Goal: Information Seeking & Learning: Learn about a topic

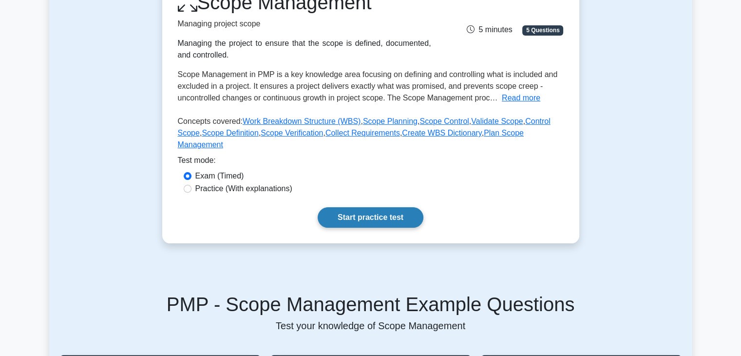
click at [349, 207] on link "Start practice test" at bounding box center [371, 217] width 106 height 20
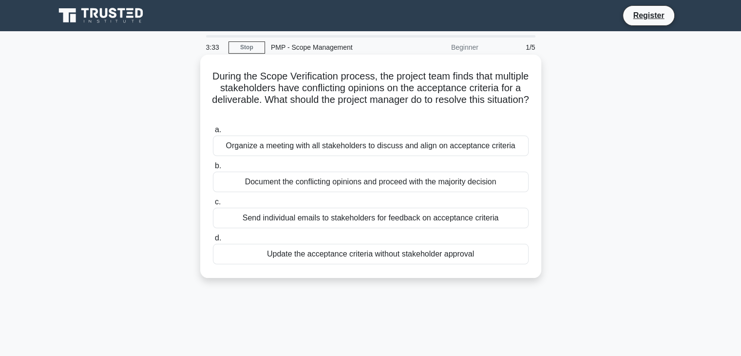
click at [345, 142] on div "Organize a meeting with all stakeholders to discuss and align on acceptance cri…" at bounding box center [371, 145] width 316 height 20
click at [213, 133] on input "a. Organize a meeting with all stakeholders to discuss and align on acceptance …" at bounding box center [213, 130] width 0 height 6
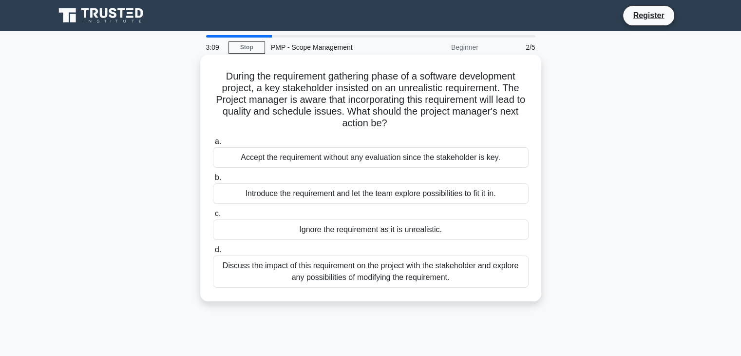
click at [330, 272] on div "Discuss the impact of this requirement on the project with the stakeholder and …" at bounding box center [371, 271] width 316 height 32
click at [213, 253] on input "d. Discuss the impact of this requirement on the project with the stakeholder a…" at bounding box center [213, 249] width 0 height 6
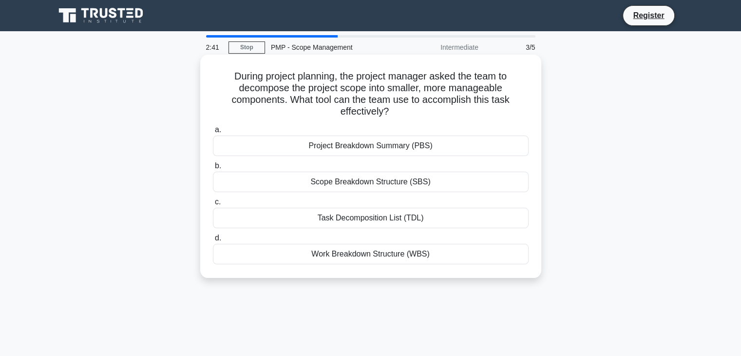
click at [369, 256] on div "Work Breakdown Structure (WBS)" at bounding box center [371, 254] width 316 height 20
click at [213, 241] on input "d. Work Breakdown Structure (WBS)" at bounding box center [213, 238] width 0 height 6
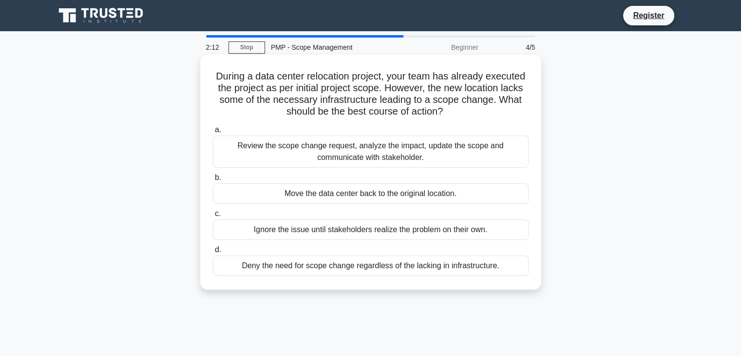
click at [343, 156] on div "Review the scope change request, analyze the impact, update the scope and commu…" at bounding box center [371, 151] width 316 height 32
click at [213, 133] on input "a. Review the scope change request, analyze the impact, update the scope and co…" at bounding box center [213, 130] width 0 height 6
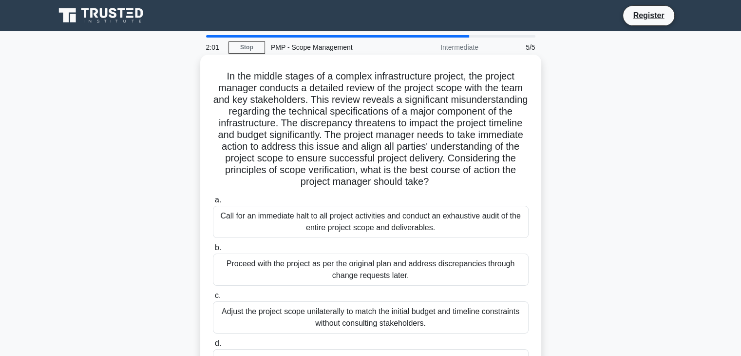
click at [355, 91] on h5 "In the middle stages of a complex infrastructure project, the project manager c…" at bounding box center [371, 129] width 318 height 118
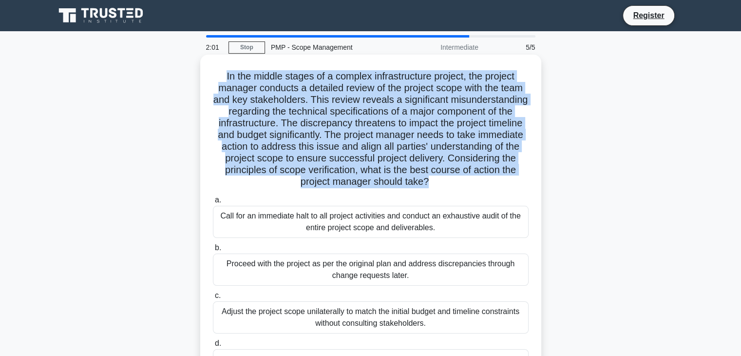
click at [355, 91] on h5 "In the middle stages of a complex infrastructure project, the project manager c…" at bounding box center [371, 129] width 318 height 118
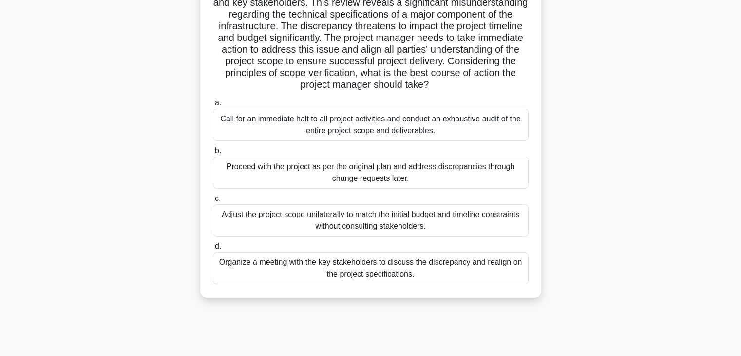
scroll to position [98, 0]
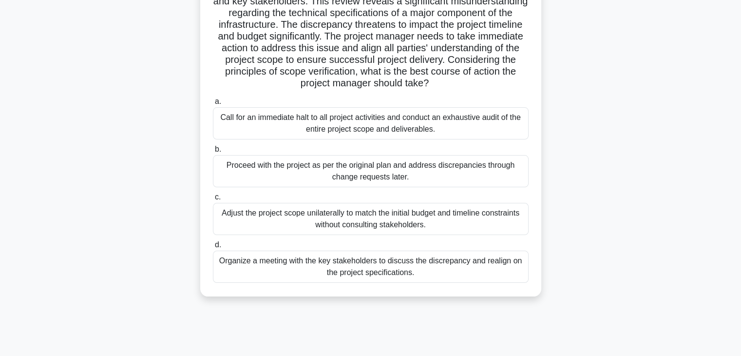
click at [364, 133] on div "Call for an immediate halt to all project activities and conduct an exhaustive …" at bounding box center [371, 123] width 316 height 32
click at [213, 105] on input "a. Call for an immediate halt to all project activities and conduct an exhausti…" at bounding box center [213, 101] width 0 height 6
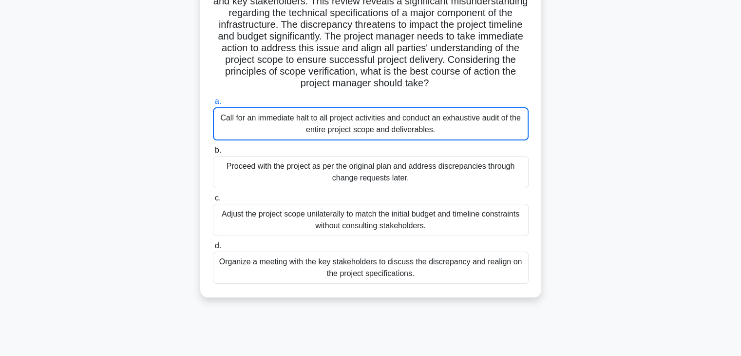
scroll to position [0, 0]
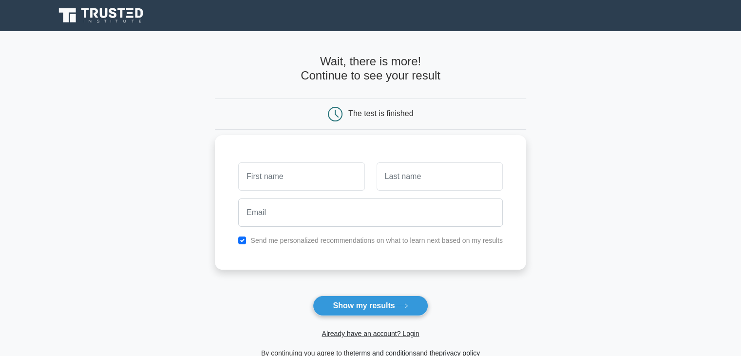
click at [336, 183] on input "text" at bounding box center [301, 176] width 126 height 28
type input "Happyness"
click at [418, 174] on input "text" at bounding box center [440, 176] width 126 height 28
type input "Clement"
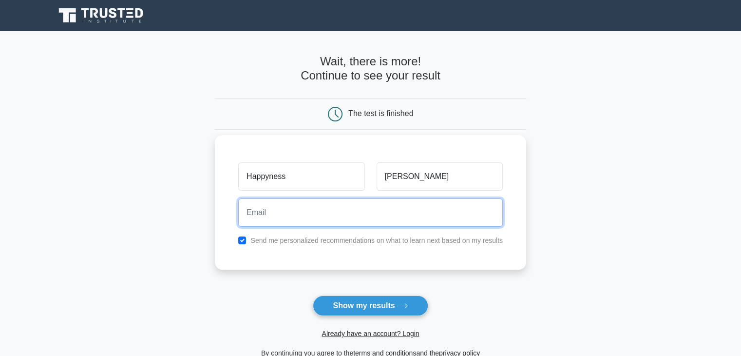
click at [368, 218] on input "email" at bounding box center [370, 212] width 265 height 28
type input "happinessmauclement@gmail.com"
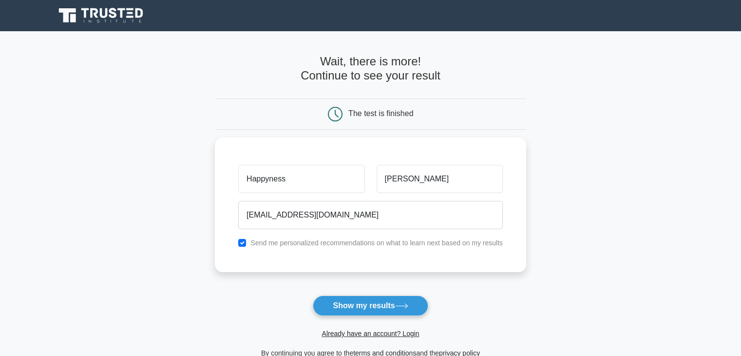
click at [360, 337] on span "Already have an account? Login" at bounding box center [370, 333] width 303 height 12
click at [409, 334] on link "Already have an account? Login" at bounding box center [370, 333] width 97 height 8
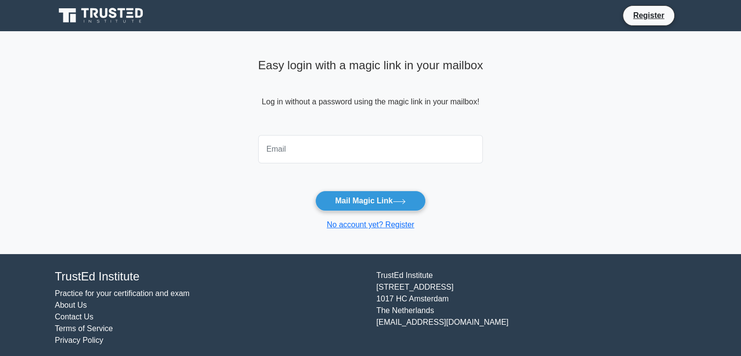
click at [323, 145] on input "email" at bounding box center [370, 149] width 225 height 28
type input "[EMAIL_ADDRESS][DOMAIN_NAME]"
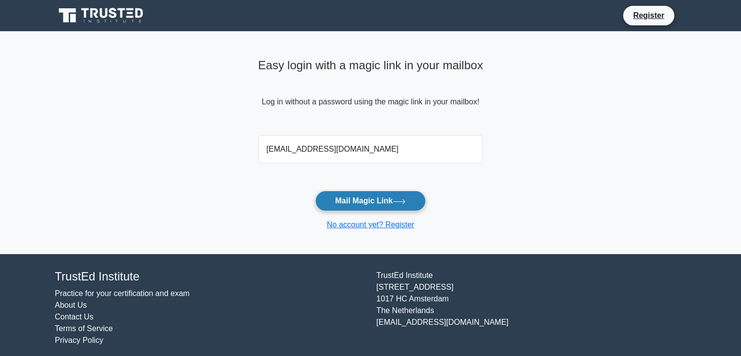
click at [364, 201] on button "Mail Magic Link" at bounding box center [370, 200] width 111 height 20
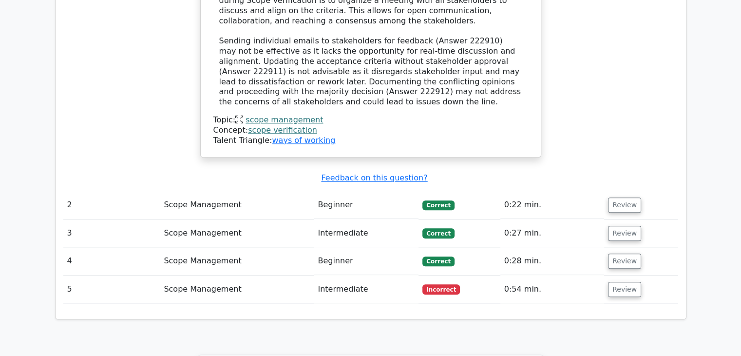
scroll to position [1056, 0]
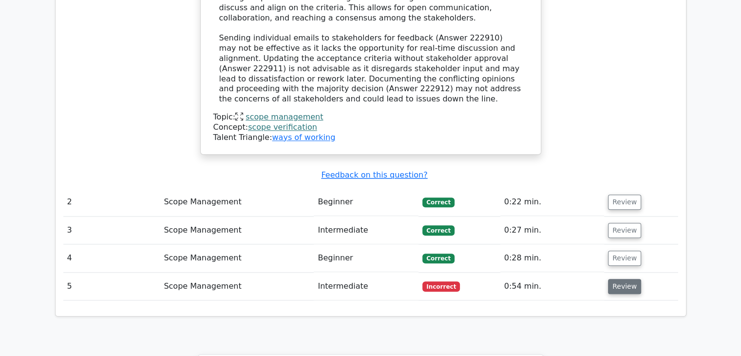
click at [623, 279] on button "Review" at bounding box center [624, 286] width 33 height 15
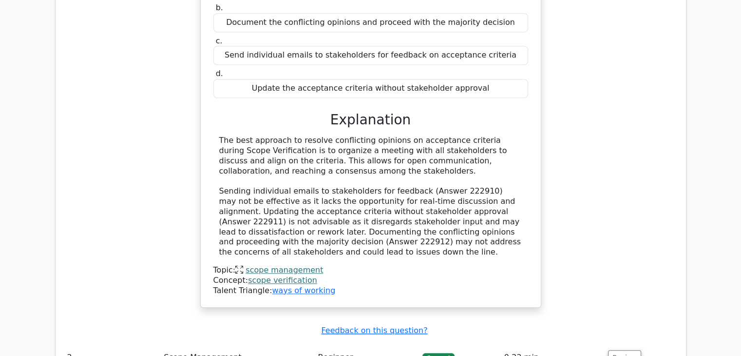
scroll to position [901, 0]
drag, startPoint x: 303, startPoint y: 122, endPoint x: 209, endPoint y: 95, distance: 97.4
click at [209, 95] on div "During the Scope Verification process, the project team finds that multiple sta…" at bounding box center [371, 99] width 332 height 408
click at [265, 134] on div "The best approach to resolve conflicting opinions on acceptance criteria during…" at bounding box center [370, 195] width 303 height 122
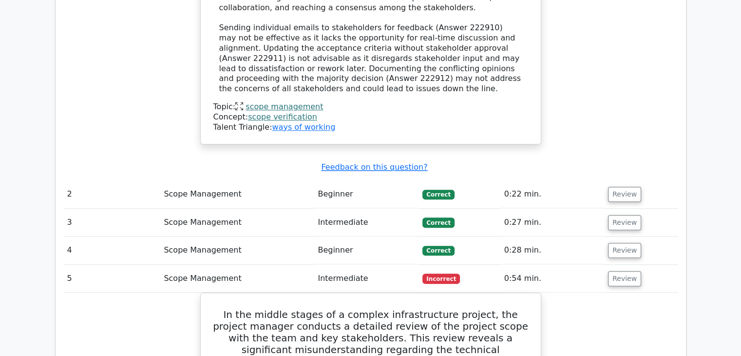
scroll to position [1064, 0]
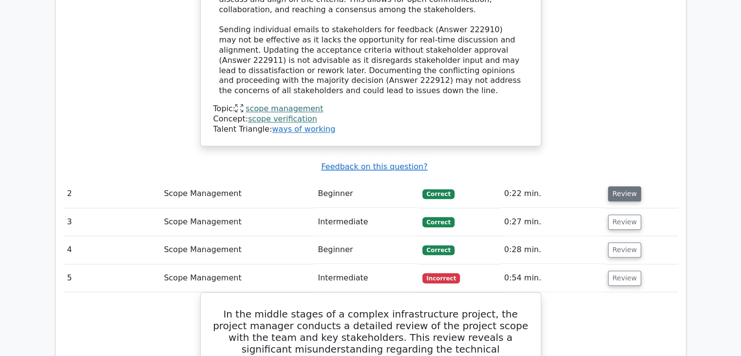
click at [626, 186] on button "Review" at bounding box center [624, 193] width 33 height 15
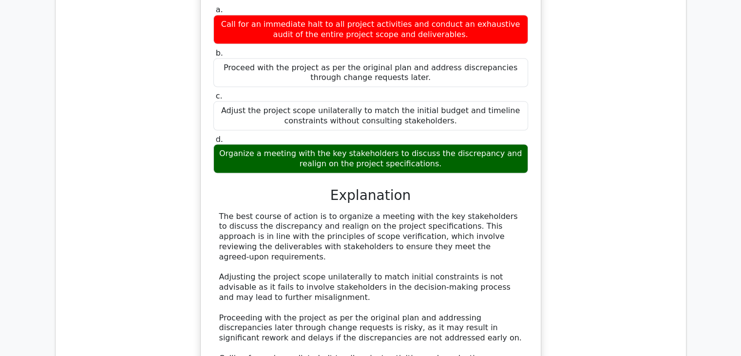
scroll to position [2002, 0]
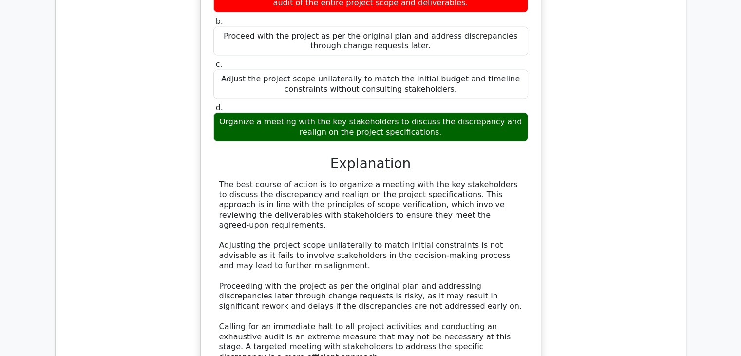
click at [263, 180] on div "The best course of action is to organize a meeting with the key stakeholders to…" at bounding box center [370, 271] width 303 height 182
click at [378, 189] on div "The best course of action is to organize a meeting with the key stakeholders to…" at bounding box center [370, 271] width 303 height 182
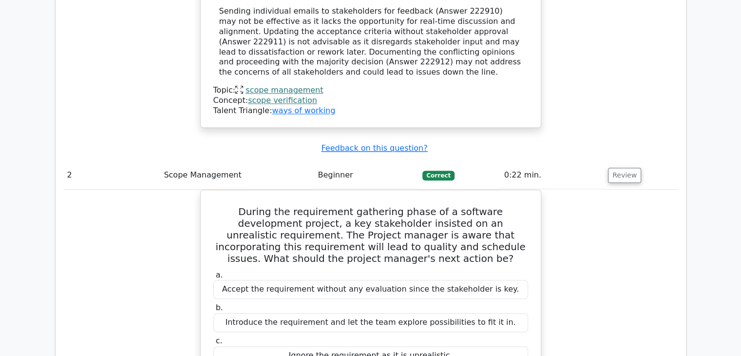
scroll to position [1082, 0]
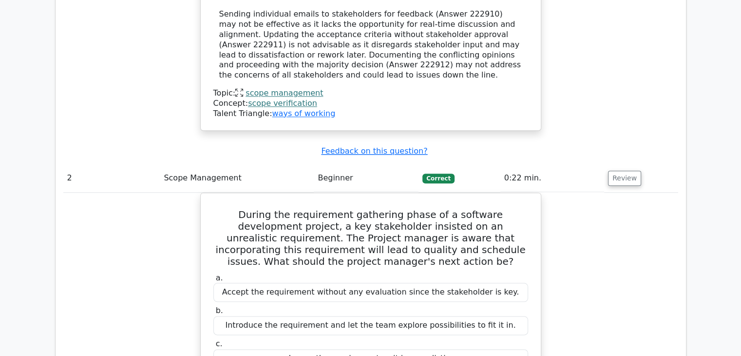
click at [45, 210] on main "Go Premium Project Management Professional Preparation Package (2025) Earn 35 P…" at bounding box center [370, 352] width 741 height 2806
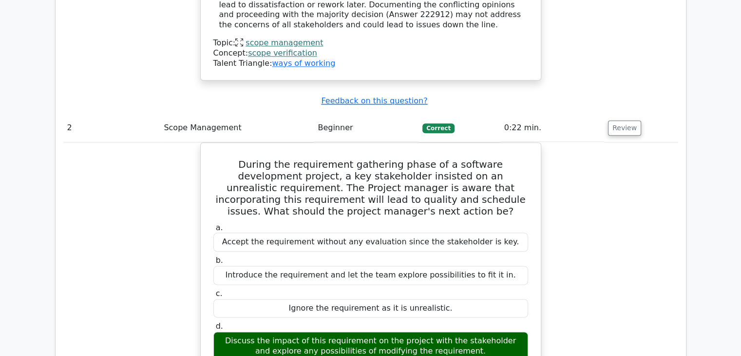
scroll to position [1132, 0]
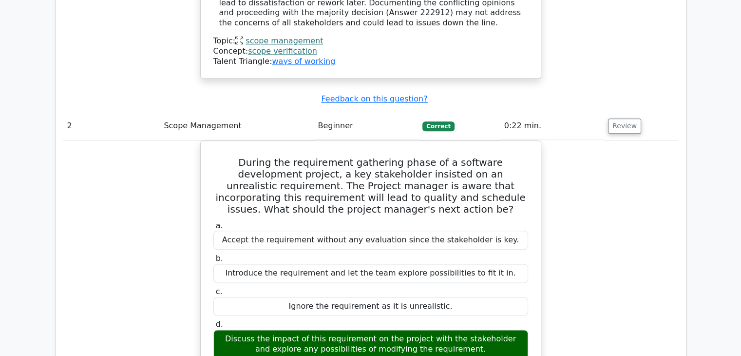
drag, startPoint x: 551, startPoint y: 42, endPoint x: 585, endPoint y: 152, distance: 115.1
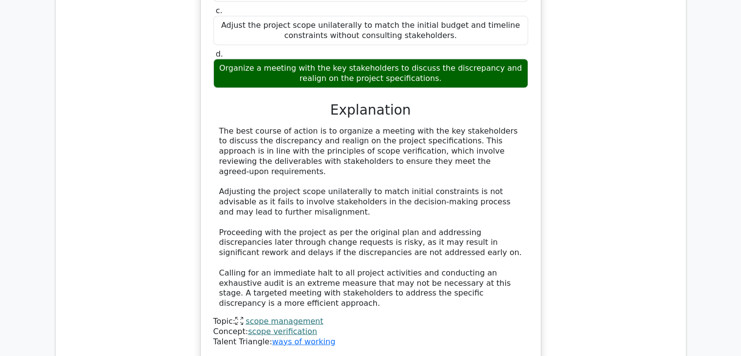
scroll to position [2029, 0]
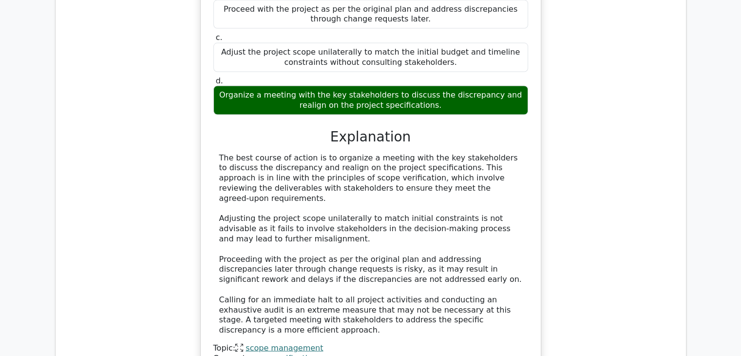
click at [244, 153] on div "The best course of action is to organize a meeting with the key stakeholders to…" at bounding box center [370, 244] width 303 height 182
click at [305, 153] on div "The best course of action is to organize a meeting with the key stakeholders to…" at bounding box center [370, 244] width 303 height 182
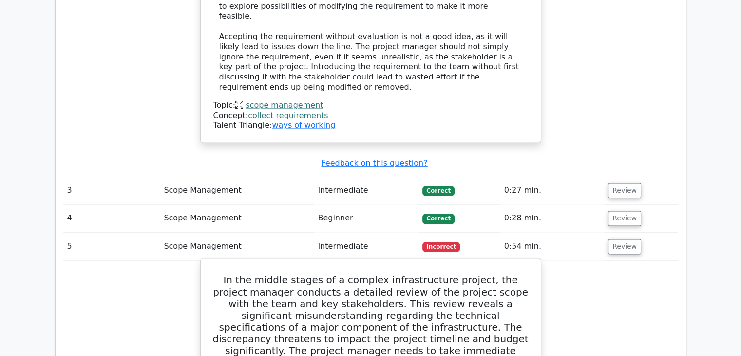
scroll to position [1567, 0]
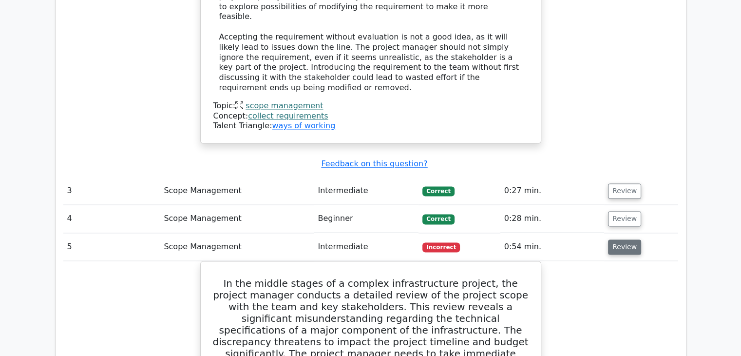
click at [622, 239] on button "Review" at bounding box center [624, 246] width 33 height 15
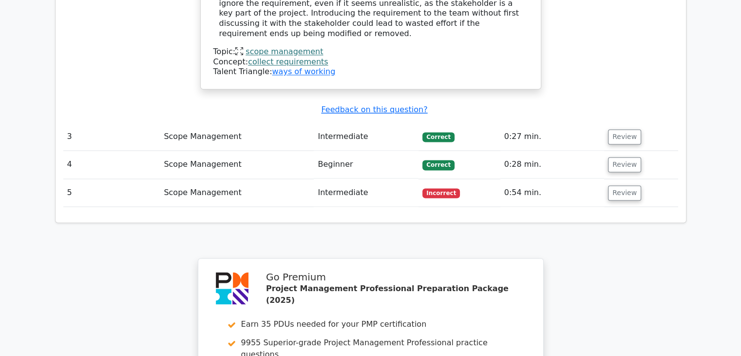
scroll to position [1623, 0]
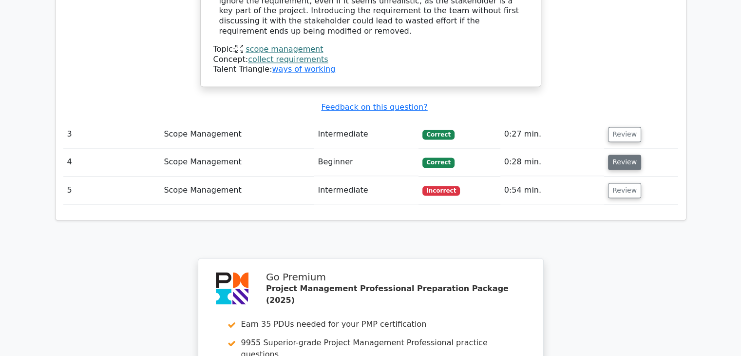
click at [618, 154] on button "Review" at bounding box center [624, 161] width 33 height 15
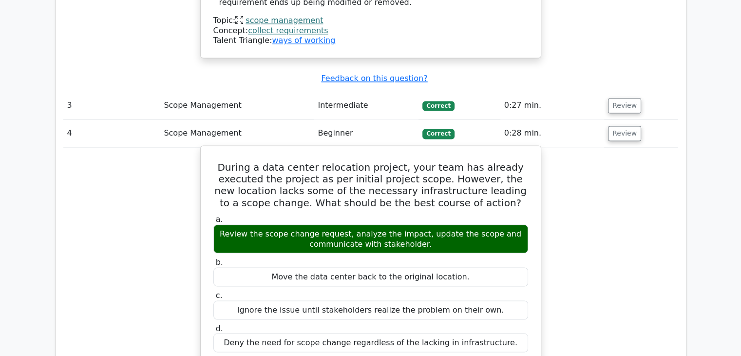
scroll to position [1643, 0]
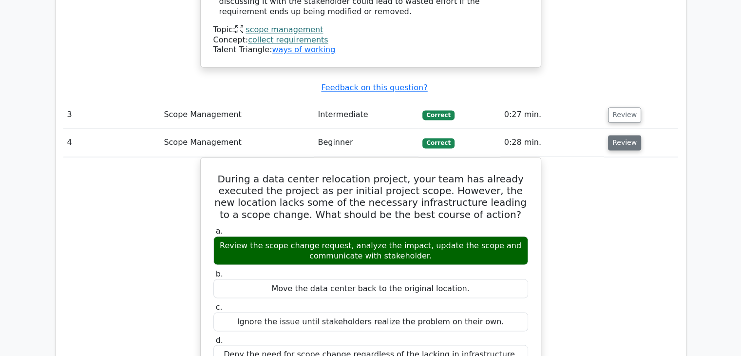
click at [623, 135] on button "Review" at bounding box center [624, 142] width 33 height 15
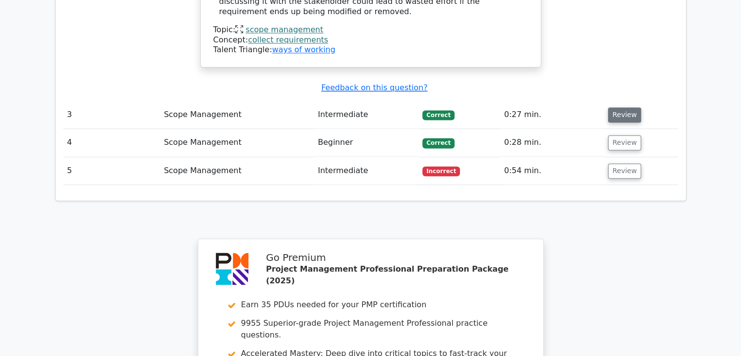
click at [622, 107] on button "Review" at bounding box center [624, 114] width 33 height 15
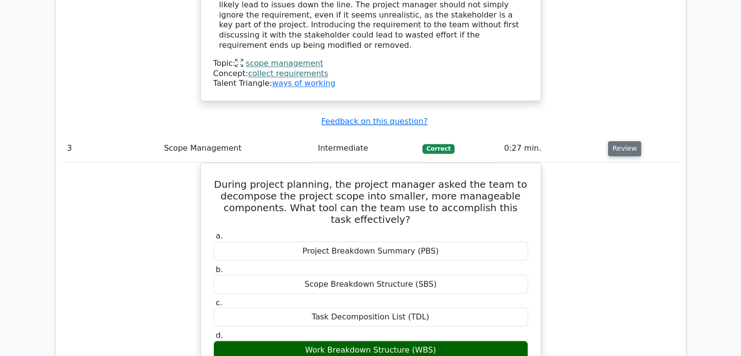
scroll to position [1562, 0]
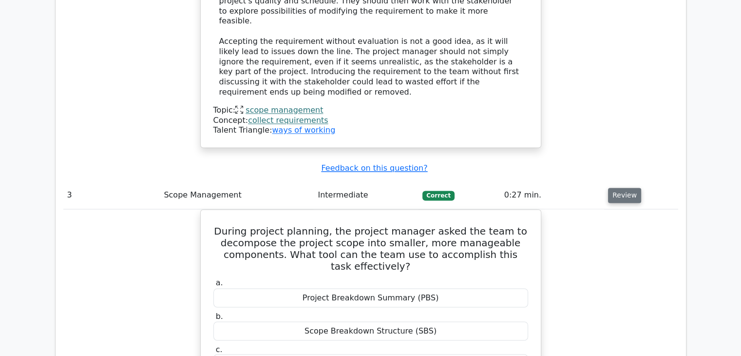
click at [620, 188] on button "Review" at bounding box center [624, 195] width 33 height 15
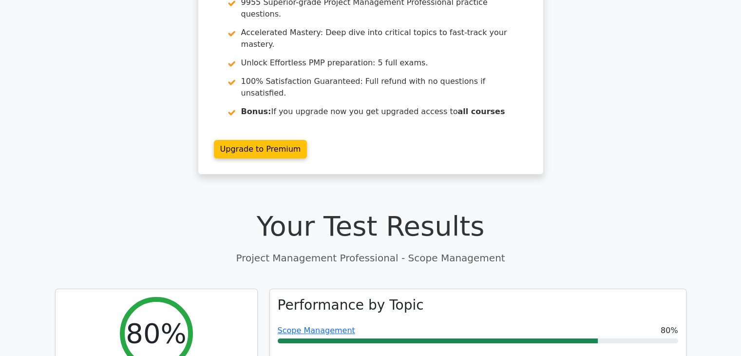
scroll to position [0, 0]
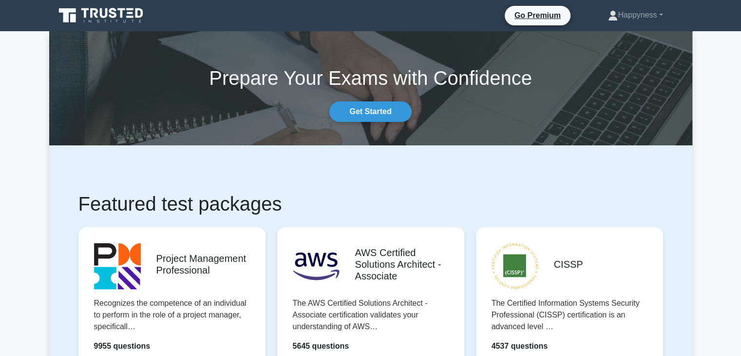
scroll to position [124, 0]
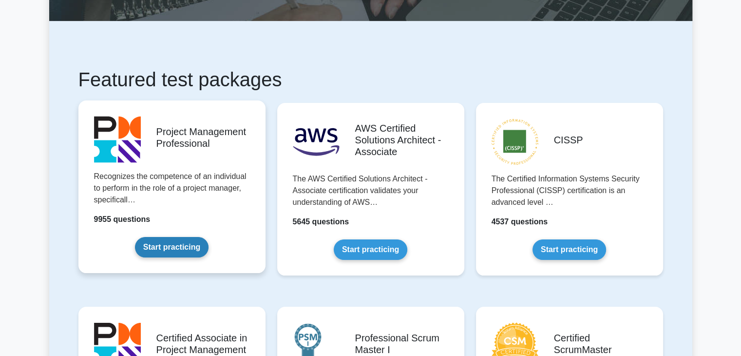
click at [167, 243] on link "Start practicing" at bounding box center [172, 247] width 74 height 20
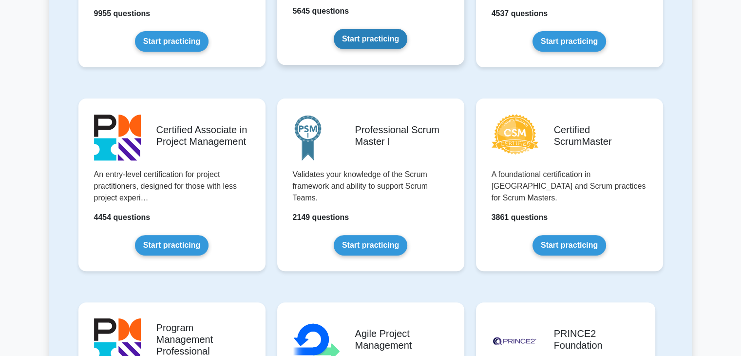
scroll to position [333, 0]
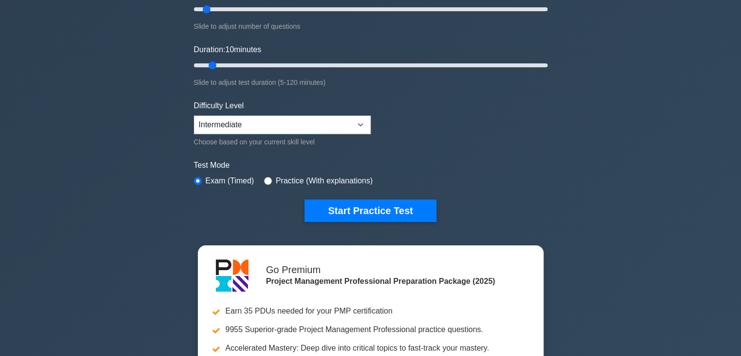
scroll to position [146, 0]
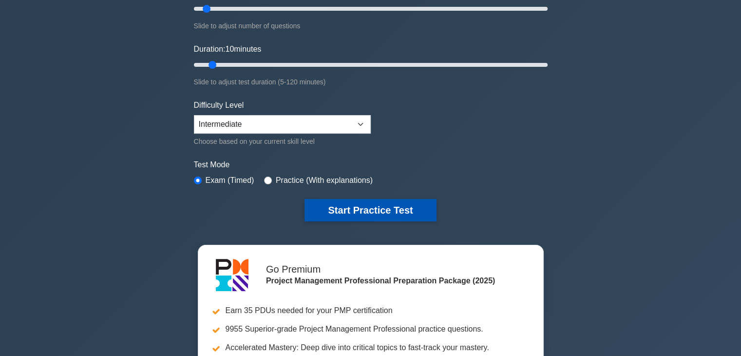
click at [364, 205] on button "Start Practice Test" at bounding box center [370, 210] width 132 height 22
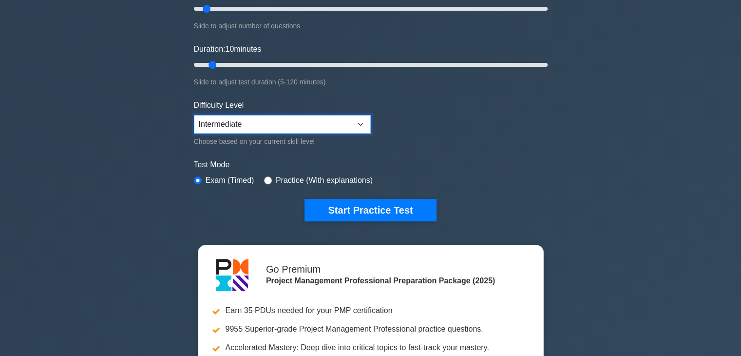
click at [321, 120] on select "Beginner Intermediate Expert" at bounding box center [282, 124] width 177 height 19
select select "expert"
click at [194, 115] on select "Beginner Intermediate Expert" at bounding box center [282, 124] width 177 height 19
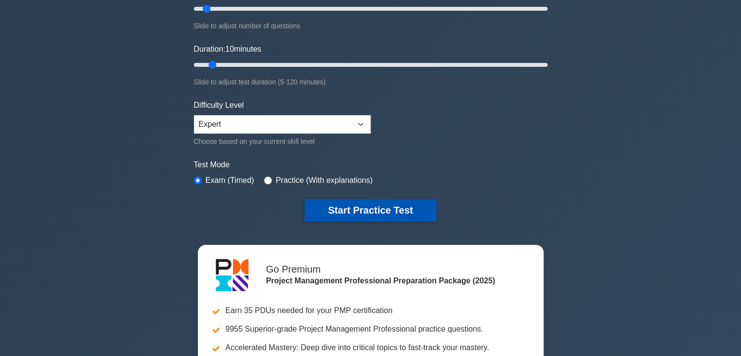
click at [376, 207] on button "Start Practice Test" at bounding box center [370, 210] width 132 height 22
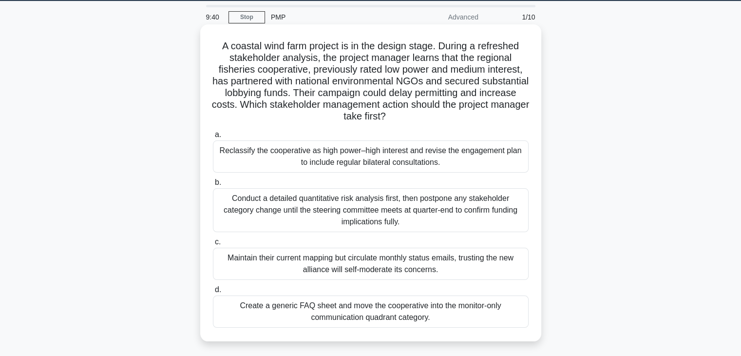
scroll to position [31, 0]
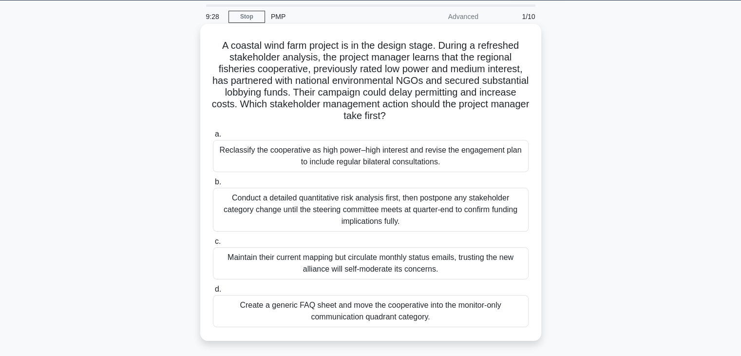
click at [360, 217] on div "Conduct a detailed quantitative risk analysis first, then postpone any stakehol…" at bounding box center [371, 210] width 316 height 44
click at [213, 185] on input "b. Conduct a detailed quantitative risk analysis first, then postpone any stake…" at bounding box center [213, 182] width 0 height 6
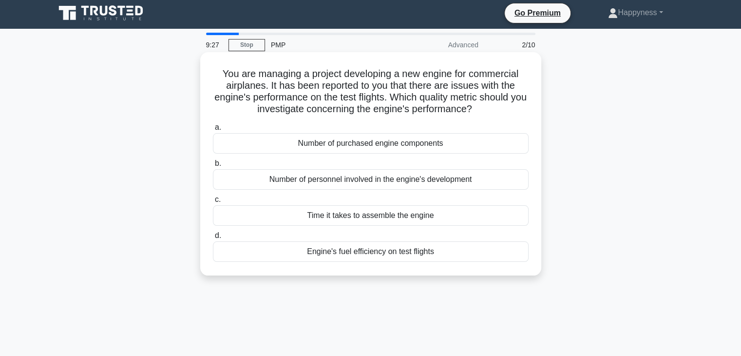
scroll to position [0, 0]
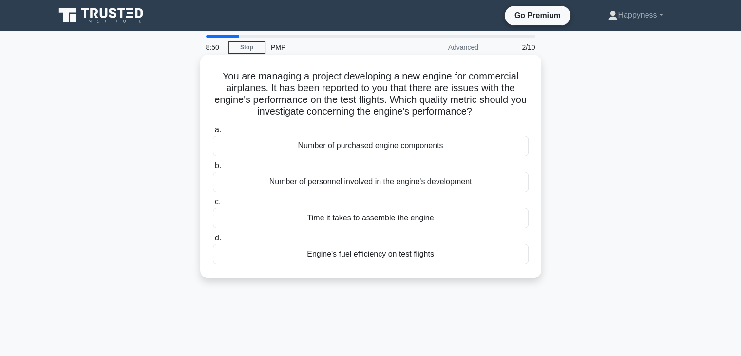
click at [331, 185] on div "Number of personnel involved in the engine's development" at bounding box center [371, 181] width 316 height 20
click at [213, 169] on input "b. Number of personnel involved in the engine's development" at bounding box center [213, 166] width 0 height 6
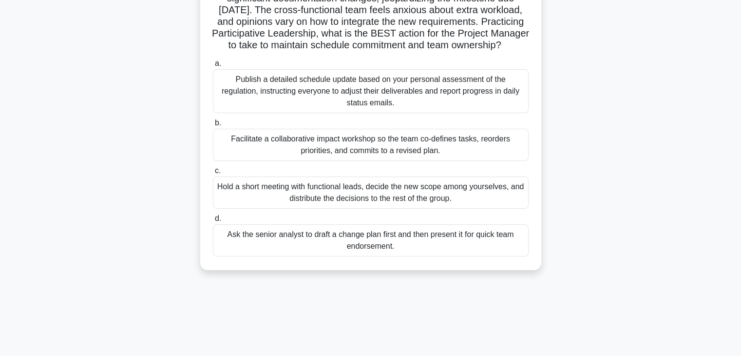
scroll to position [100, 0]
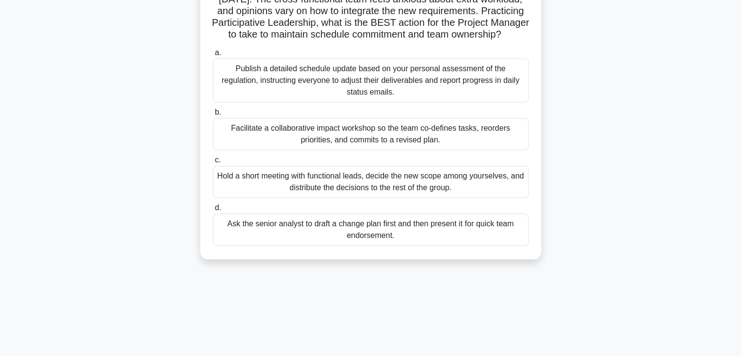
click at [293, 146] on div "Facilitate a collaborative impact workshop so the team co-defines tasks, reorde…" at bounding box center [371, 134] width 316 height 32
click at [213, 115] on input "b. Facilitate a collaborative impact workshop so the team co-defines tasks, reo…" at bounding box center [213, 112] width 0 height 6
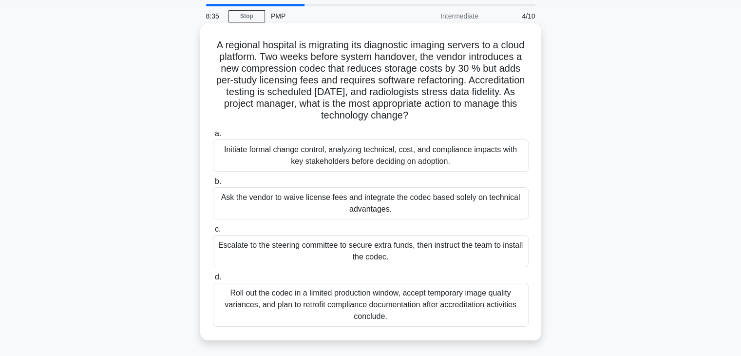
scroll to position [33, 0]
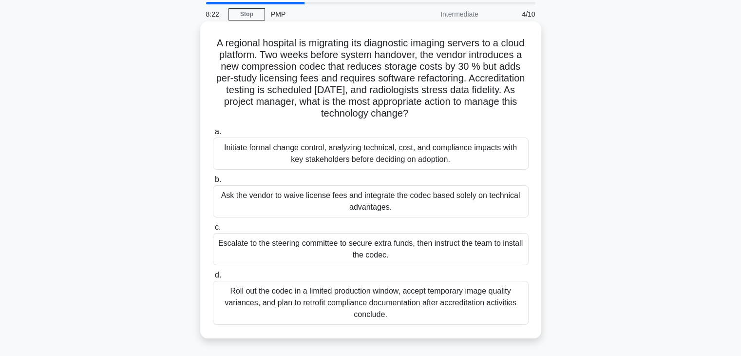
click at [317, 155] on div "Initiate formal change control, analyzing technical, cost, and compliance impac…" at bounding box center [371, 153] width 316 height 32
click at [213, 135] on input "a. Initiate formal change control, analyzing technical, cost, and compliance im…" at bounding box center [213, 132] width 0 height 6
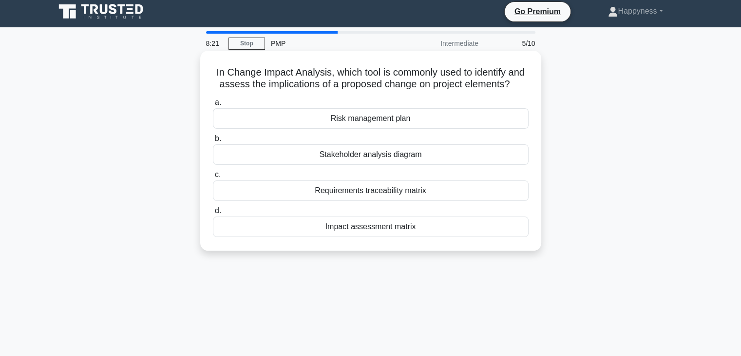
scroll to position [0, 0]
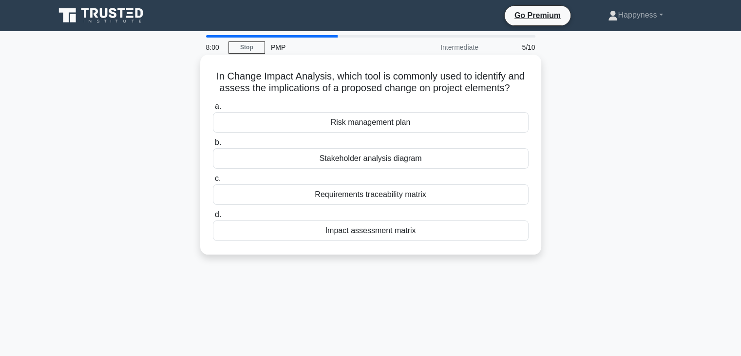
click at [379, 129] on div "Risk management plan" at bounding box center [371, 122] width 316 height 20
click at [213, 110] on input "a. Risk management plan" at bounding box center [213, 106] width 0 height 6
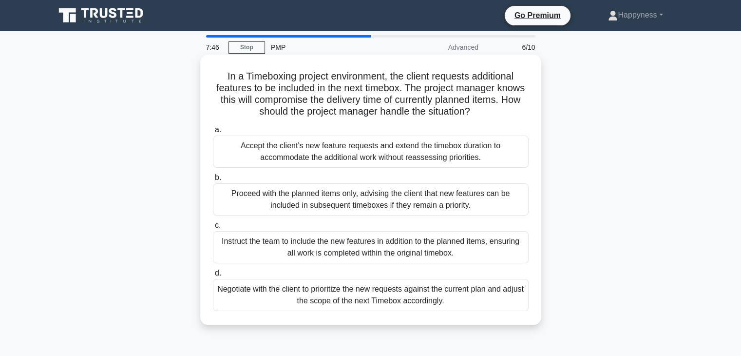
click at [374, 211] on div "Proceed with the planned items only, advising the client that new features can …" at bounding box center [371, 199] width 316 height 32
click at [213, 181] on input "b. Proceed with the planned items only, advising the client that new features c…" at bounding box center [213, 177] width 0 height 6
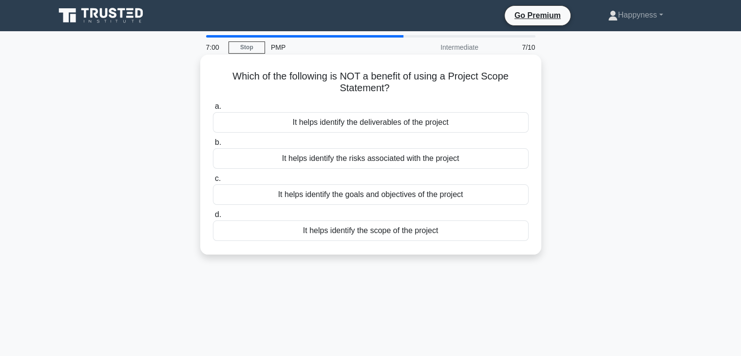
click at [350, 159] on div "It helps identify the risks associated with the project" at bounding box center [371, 158] width 316 height 20
click at [213, 146] on input "b. It helps identify the risks associated with the project" at bounding box center [213, 142] width 0 height 6
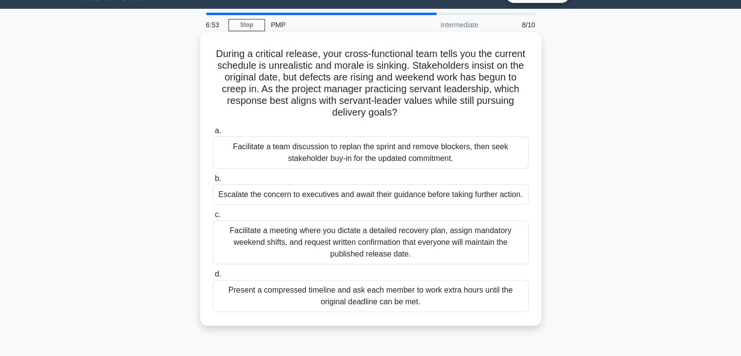
scroll to position [23, 0]
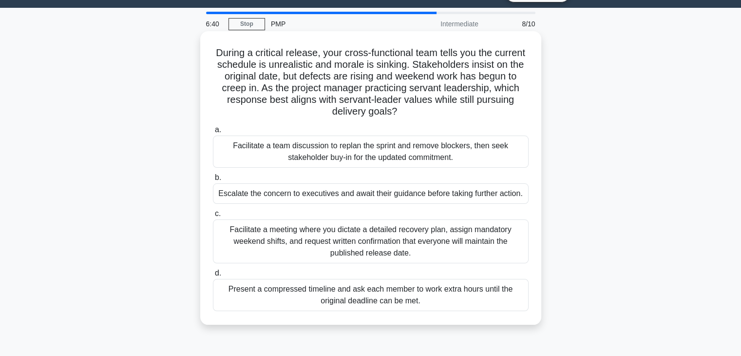
click at [322, 248] on div "Facilitate a meeting where you dictate a detailed recovery plan, assign mandato…" at bounding box center [371, 241] width 316 height 44
click at [213, 217] on input "c. Facilitate a meeting where you dictate a detailed recovery plan, assign mand…" at bounding box center [213, 213] width 0 height 6
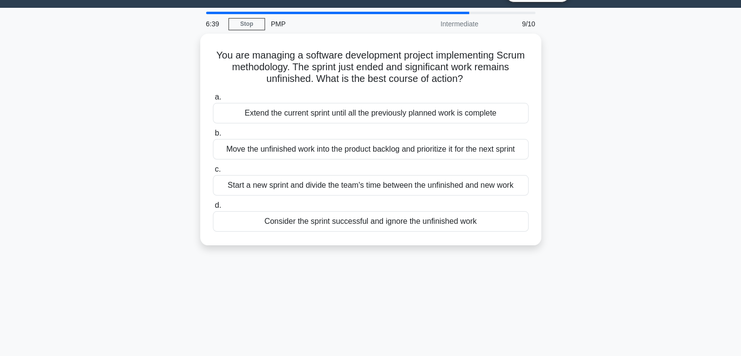
scroll to position [0, 0]
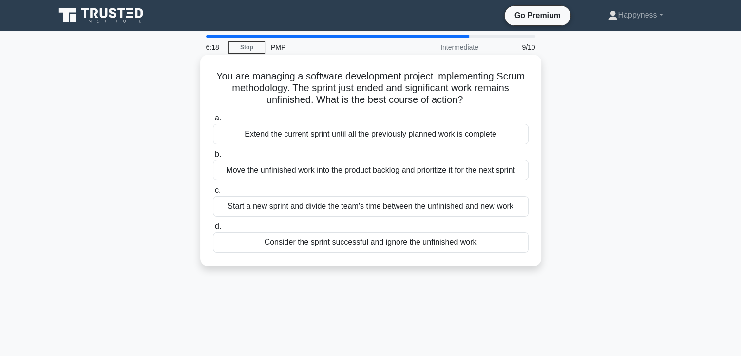
click at [474, 208] on div "Start a new sprint and divide the team's time between the unfinished and new wo…" at bounding box center [371, 206] width 316 height 20
click at [213, 193] on input "c. Start a new sprint and divide the team's time between the unfinished and new…" at bounding box center [213, 190] width 0 height 6
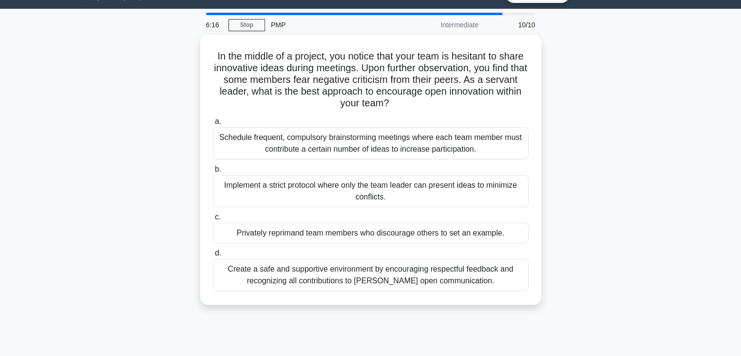
scroll to position [23, 0]
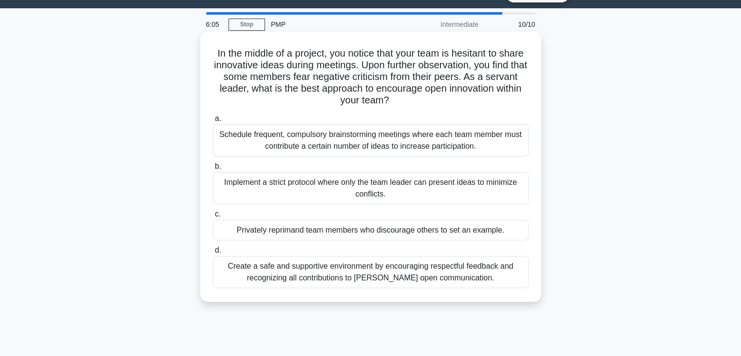
click at [472, 150] on div "Schedule frequent, compulsory brainstorming meetings where each team member mus…" at bounding box center [371, 140] width 316 height 32
click at [213, 122] on input "a. Schedule frequent, compulsory brainstorming meetings where each team member …" at bounding box center [213, 118] width 0 height 6
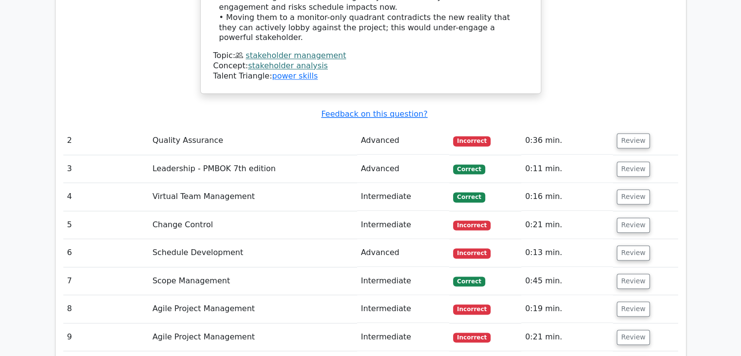
scroll to position [1358, 0]
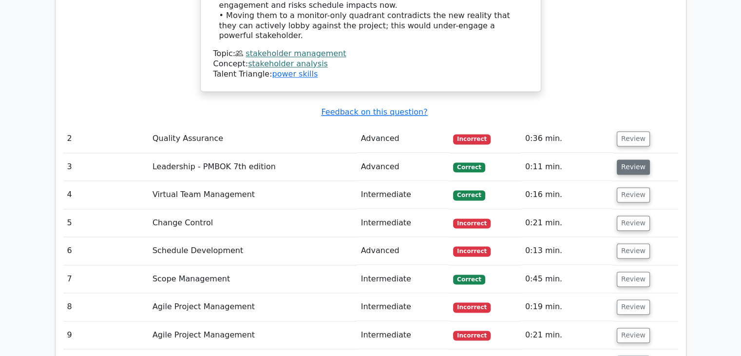
click at [631, 159] on button "Review" at bounding box center [633, 166] width 33 height 15
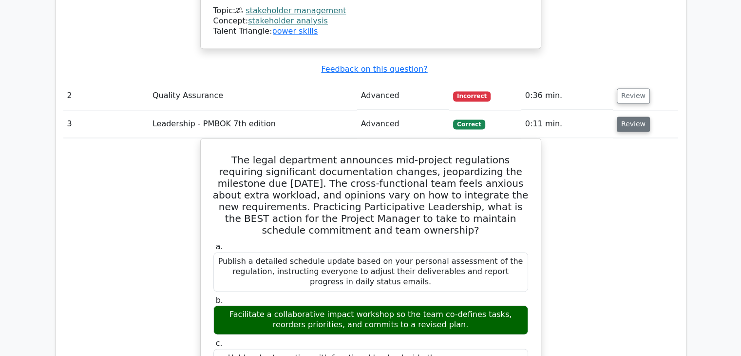
scroll to position [1401, 0]
click at [631, 116] on button "Review" at bounding box center [633, 123] width 33 height 15
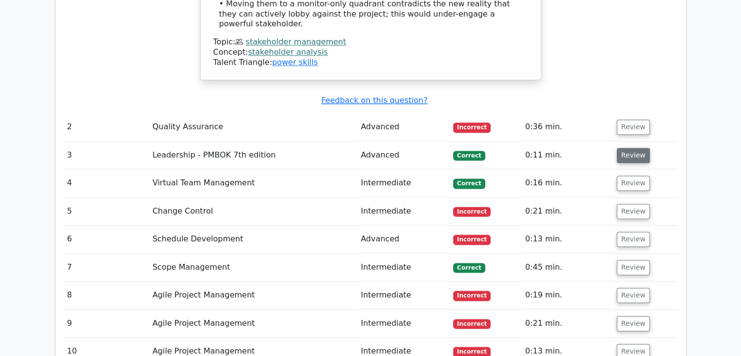
scroll to position [1369, 0]
click at [631, 176] on button "Review" at bounding box center [633, 183] width 33 height 15
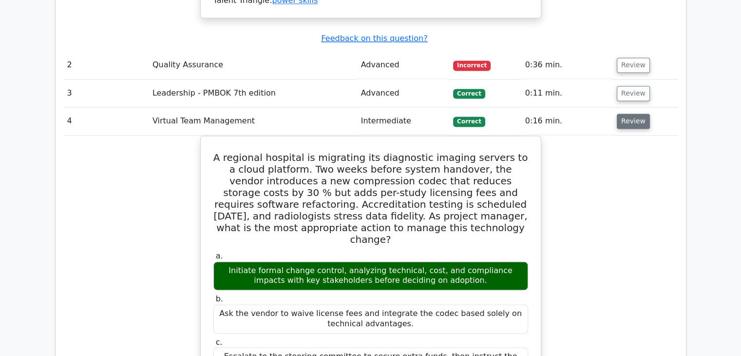
scroll to position [1432, 0]
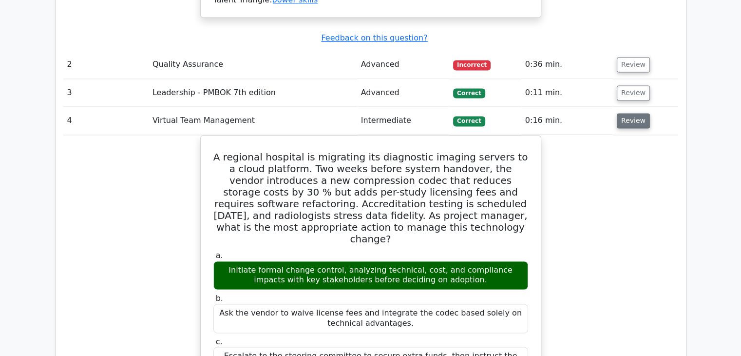
click at [632, 113] on button "Review" at bounding box center [633, 120] width 33 height 15
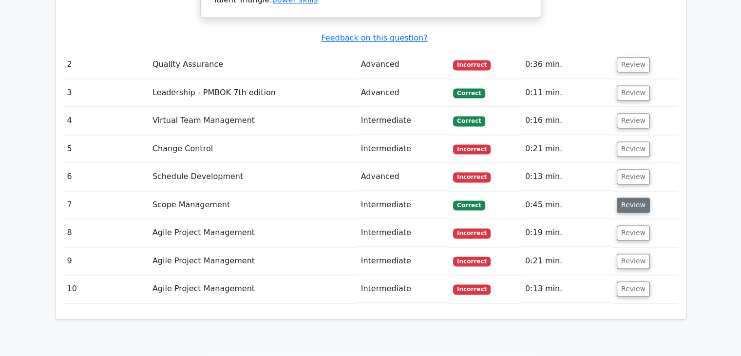
click at [640, 197] on button "Review" at bounding box center [633, 204] width 33 height 15
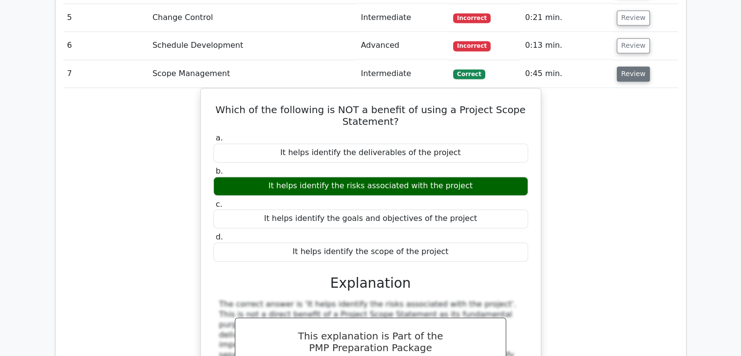
scroll to position [1564, 0]
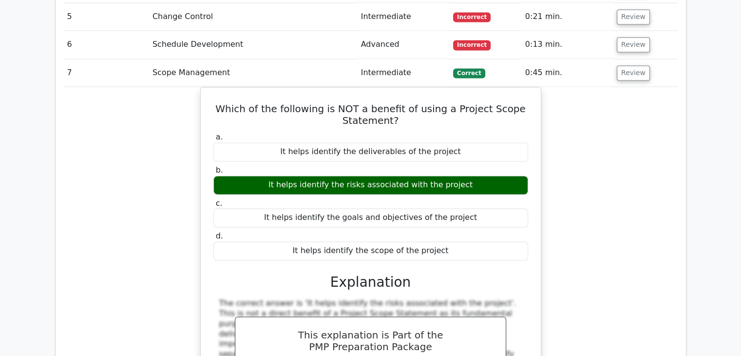
click at [584, 109] on div "Which of the following is NOT a benefit of using a Project Scope Statement? a. …" at bounding box center [370, 272] width 615 height 371
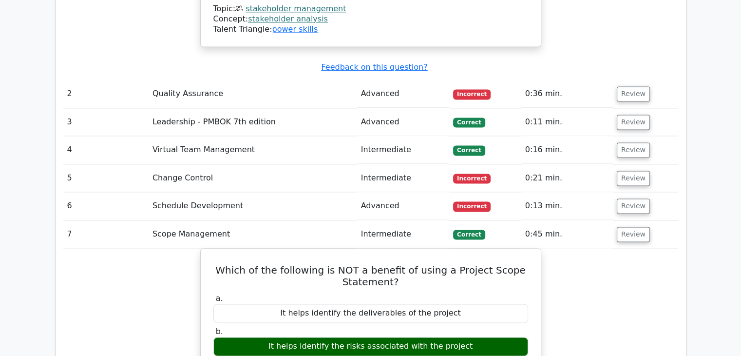
scroll to position [1383, 0]
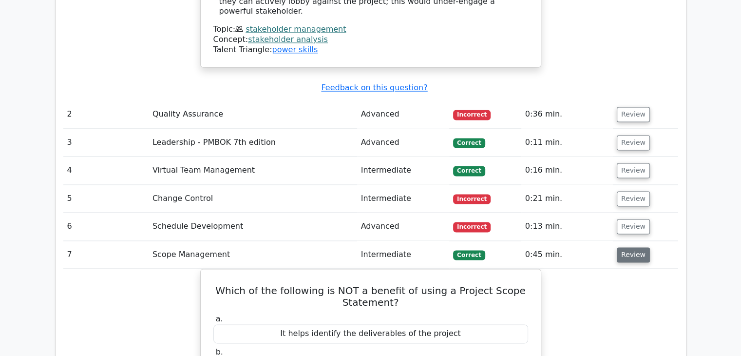
click at [632, 247] on button "Review" at bounding box center [633, 254] width 33 height 15
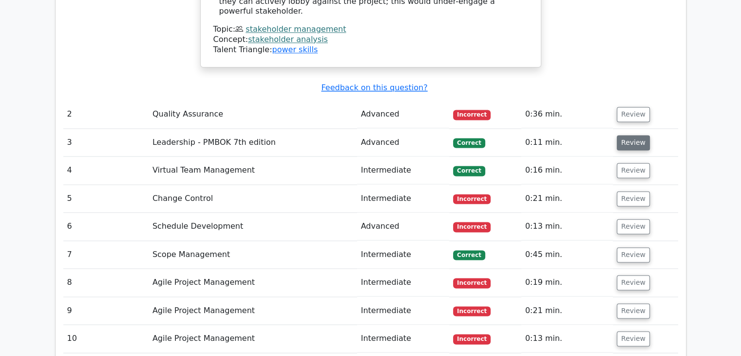
click at [628, 135] on button "Review" at bounding box center [633, 142] width 33 height 15
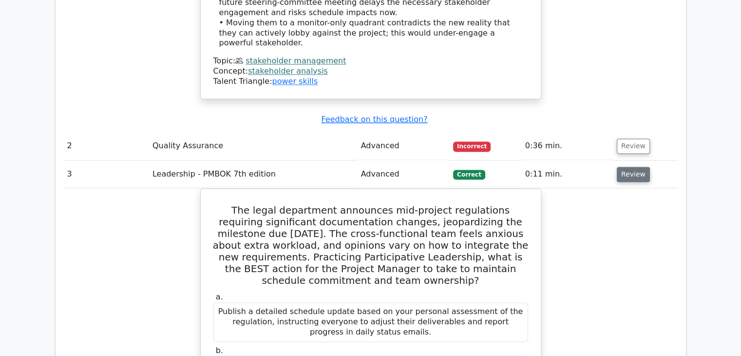
scroll to position [1338, 0]
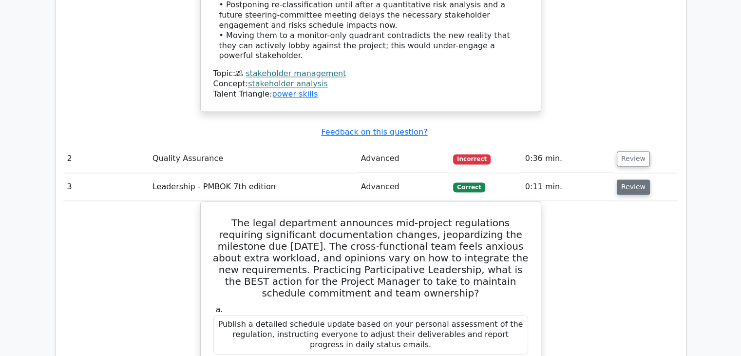
click at [634, 179] on button "Review" at bounding box center [633, 186] width 33 height 15
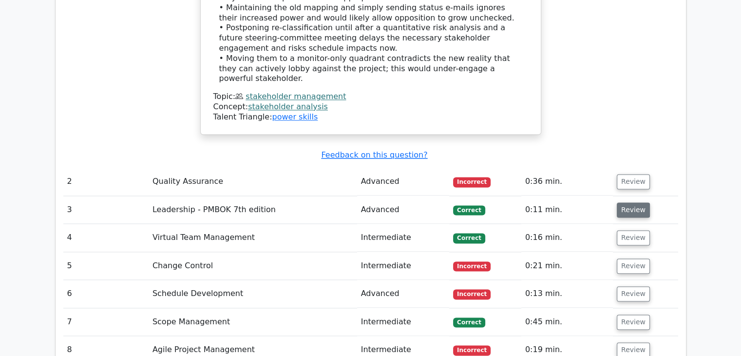
scroll to position [1314, 0]
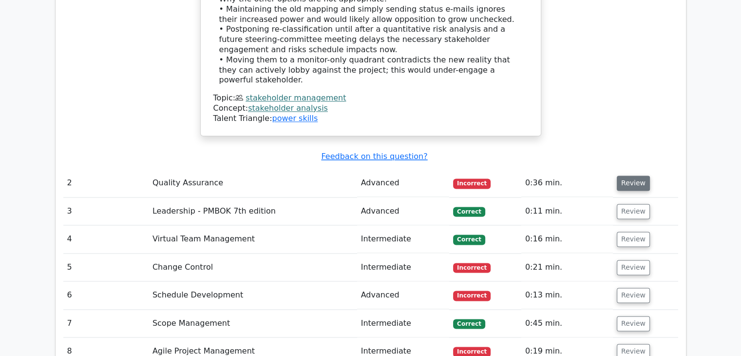
click at [631, 175] on button "Review" at bounding box center [633, 182] width 33 height 15
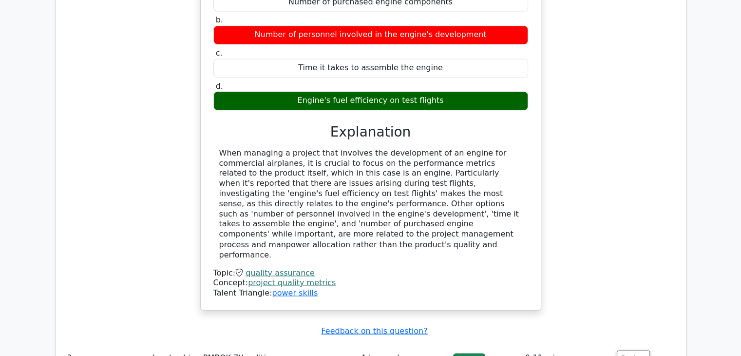
scroll to position [1610, 0]
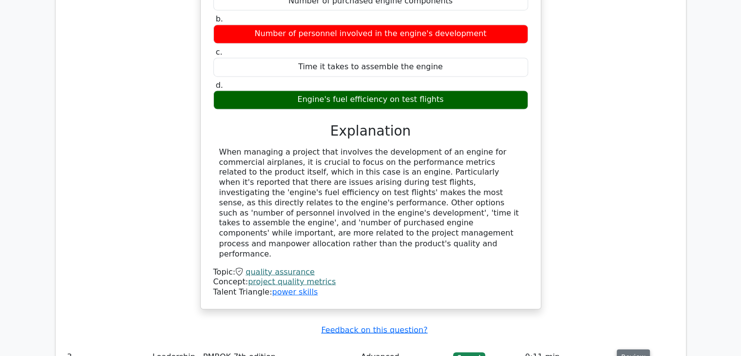
click at [633, 349] on button "Review" at bounding box center [633, 356] width 33 height 15
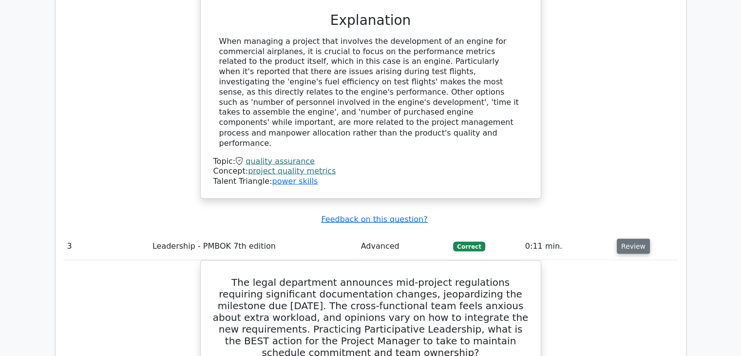
scroll to position [1715, 0]
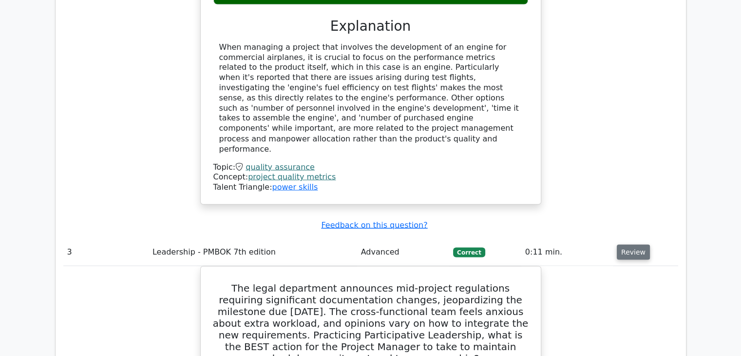
click at [637, 244] on button "Review" at bounding box center [633, 251] width 33 height 15
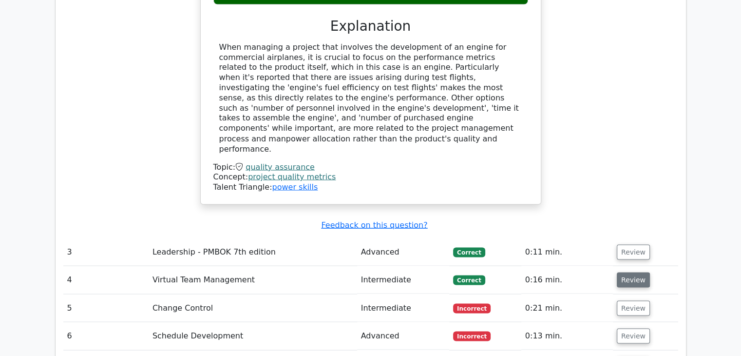
click at [633, 272] on button "Review" at bounding box center [633, 279] width 33 height 15
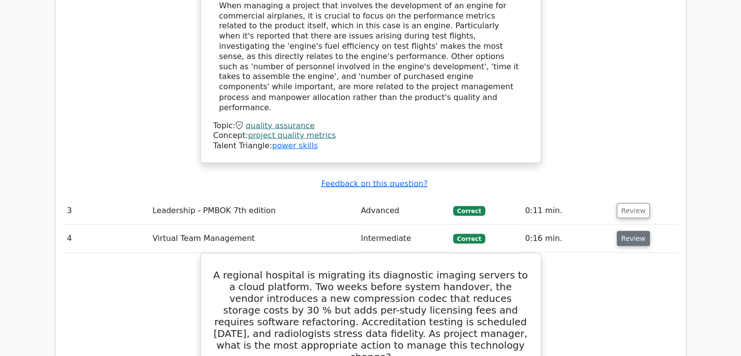
scroll to position [1754, 0]
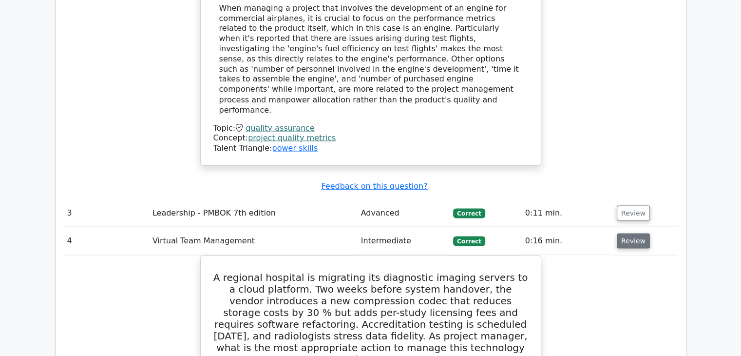
click at [634, 233] on button "Review" at bounding box center [633, 240] width 33 height 15
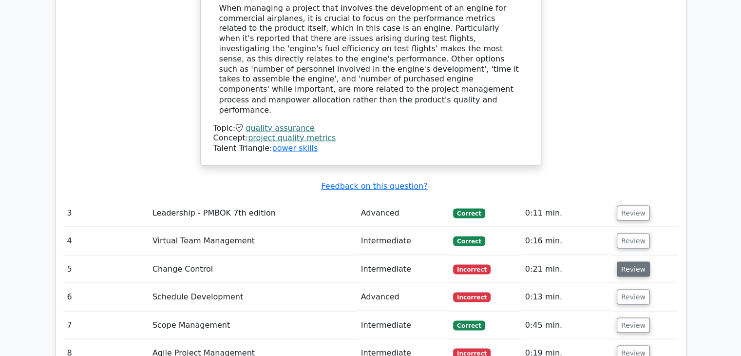
click at [638, 261] on button "Review" at bounding box center [633, 268] width 33 height 15
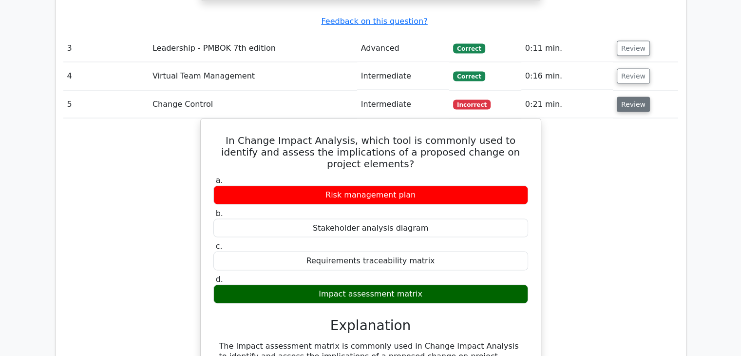
scroll to position [1921, 0]
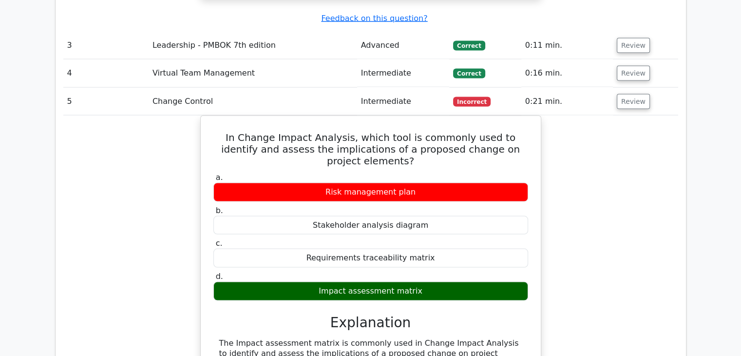
click at [632, 208] on div "In Change Impact Analysis, which tool is commonly used to identify and assess t…" at bounding box center [370, 293] width 615 height 356
click at [70, 115] on div "In Change Impact Analysis, which tool is commonly used to identify and assess t…" at bounding box center [370, 293] width 615 height 356
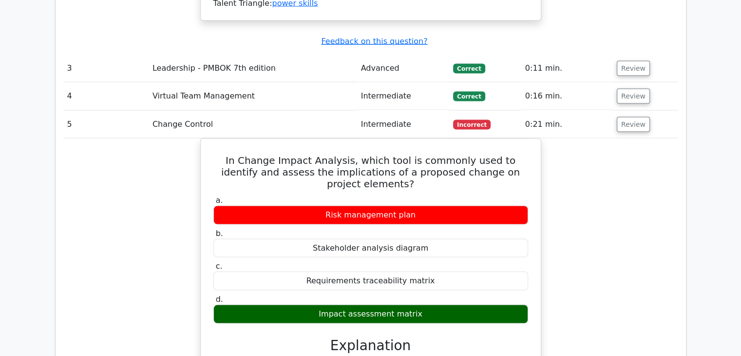
scroll to position [1897, 0]
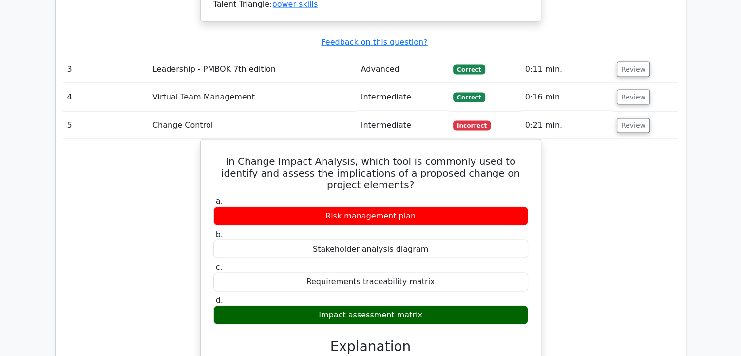
click at [76, 139] on div "In Change Impact Analysis, which tool is commonly used to identify and assess t…" at bounding box center [370, 317] width 615 height 356
click at [638, 202] on div "In Change Impact Analysis, which tool is commonly used to identify and assess t…" at bounding box center [370, 317] width 615 height 356
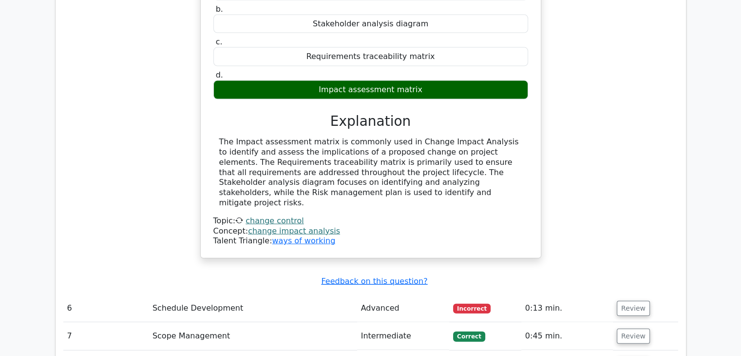
scroll to position [2123, 0]
